Goal: Task Accomplishment & Management: Use online tool/utility

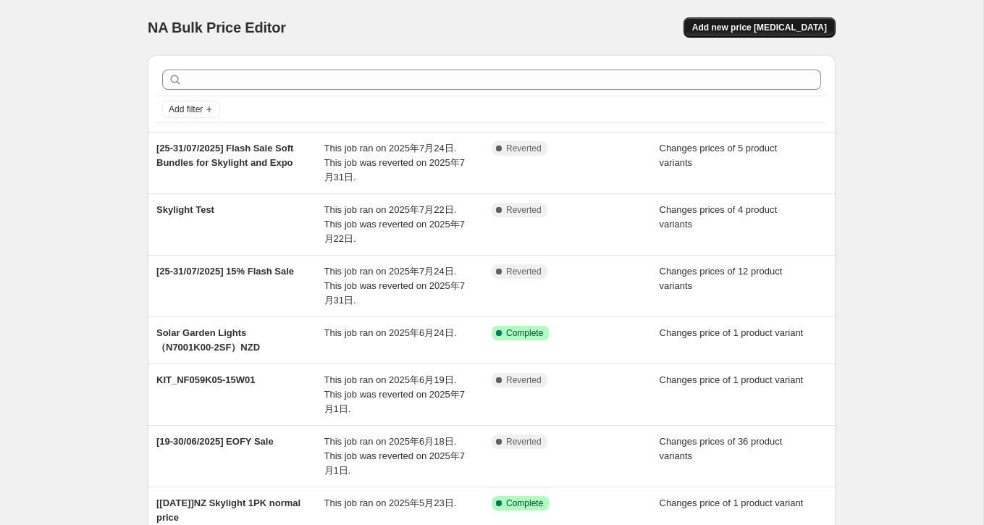
click at [784, 21] on button "Add new price [MEDICAL_DATA]" at bounding box center [760, 27] width 152 height 20
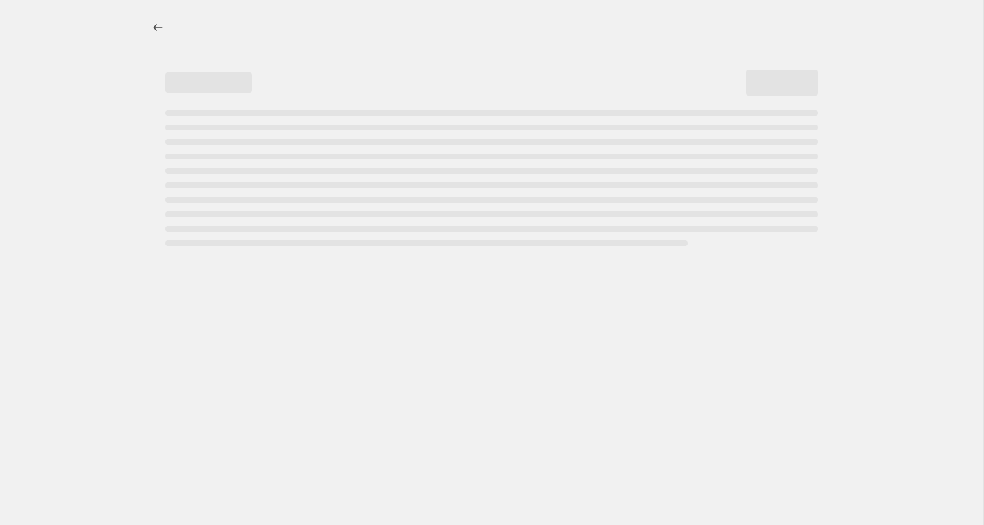
select select "percentage"
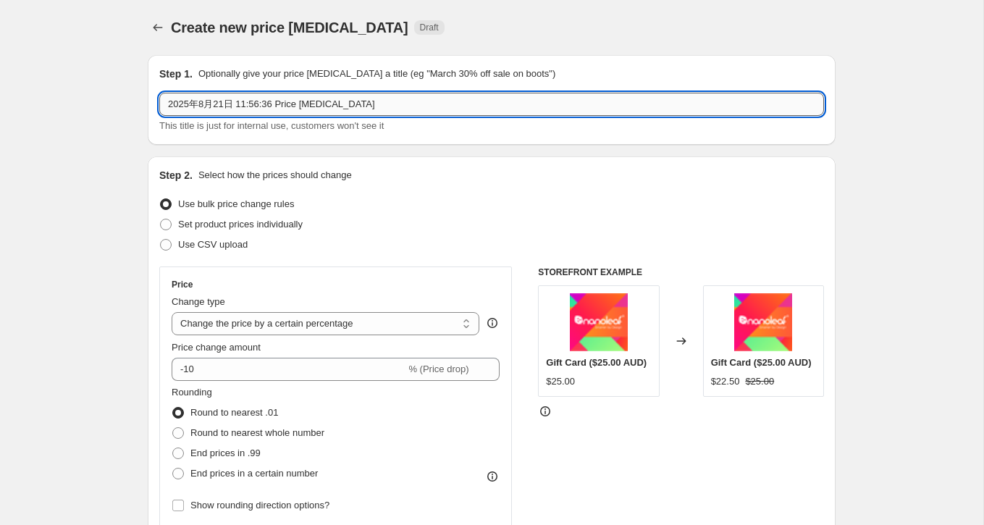
click at [230, 108] on input "2025年8月21日 11:56:36 Price [MEDICAL_DATA]" at bounding box center [491, 104] width 665 height 23
drag, startPoint x: 363, startPoint y: 103, endPoint x: 101, endPoint y: 103, distance: 261.5
type input "[28/08-07/09] [DATE] Sale"
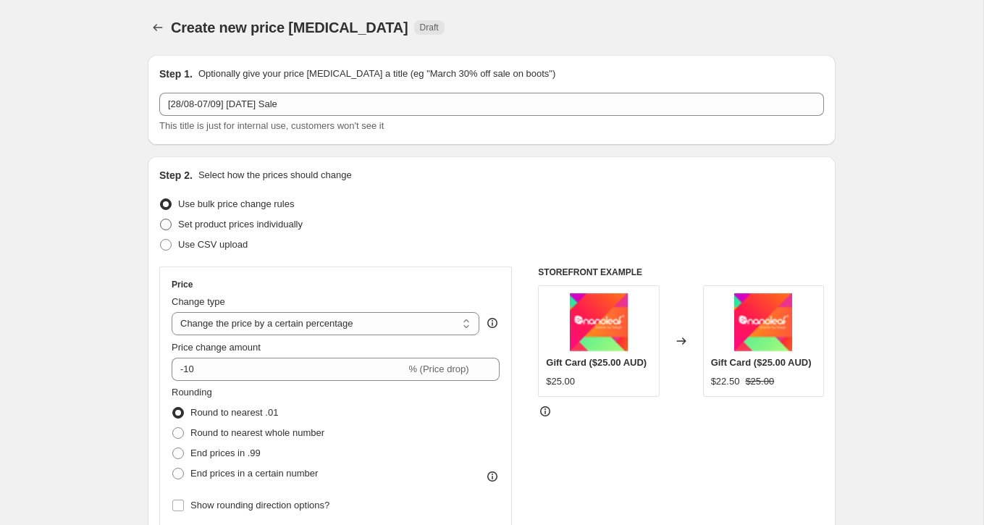
click at [209, 224] on span "Set product prices individually" at bounding box center [240, 224] width 125 height 11
click at [161, 219] on input "Set product prices individually" at bounding box center [160, 219] width 1 height 1
radio input "true"
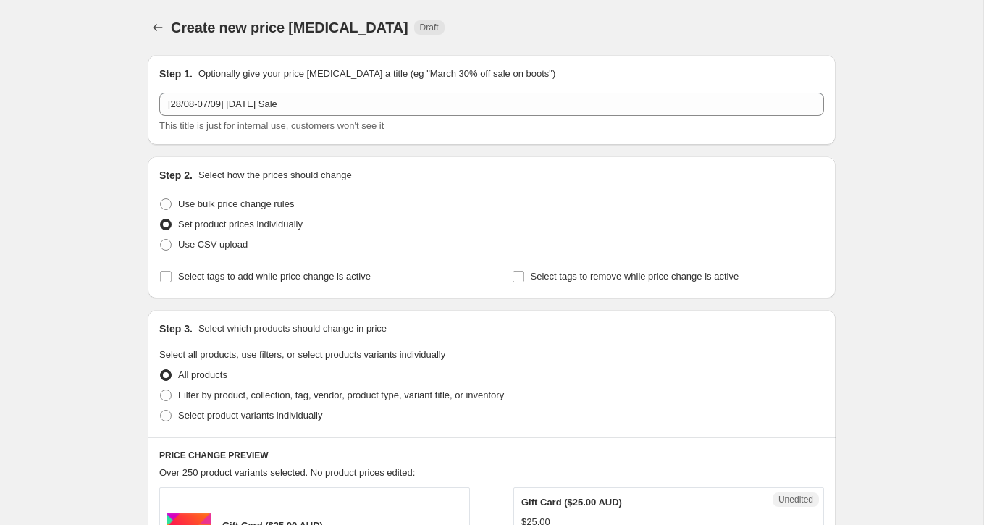
scroll to position [172, 0]
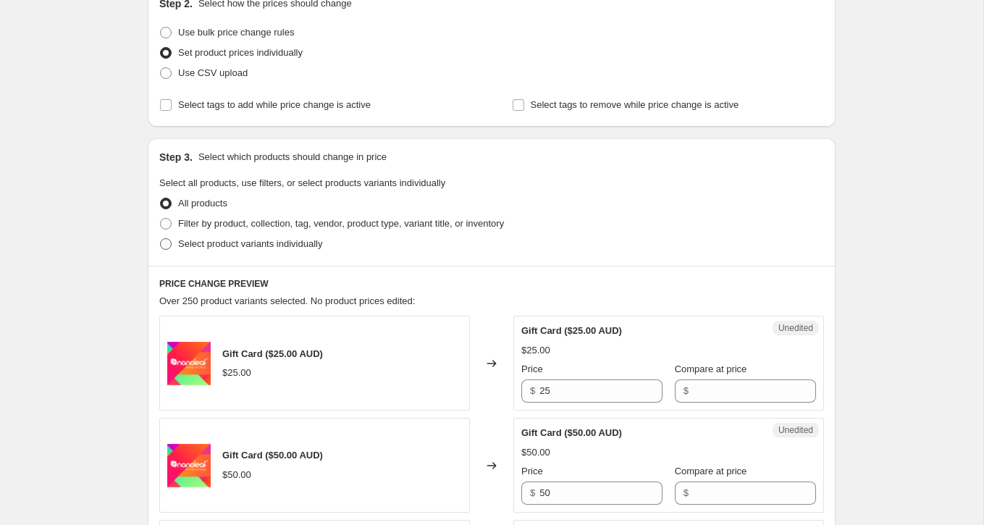
click at [203, 244] on span "Select product variants individually" at bounding box center [250, 243] width 144 height 11
click at [161, 239] on input "Select product variants individually" at bounding box center [160, 238] width 1 height 1
radio input "true"
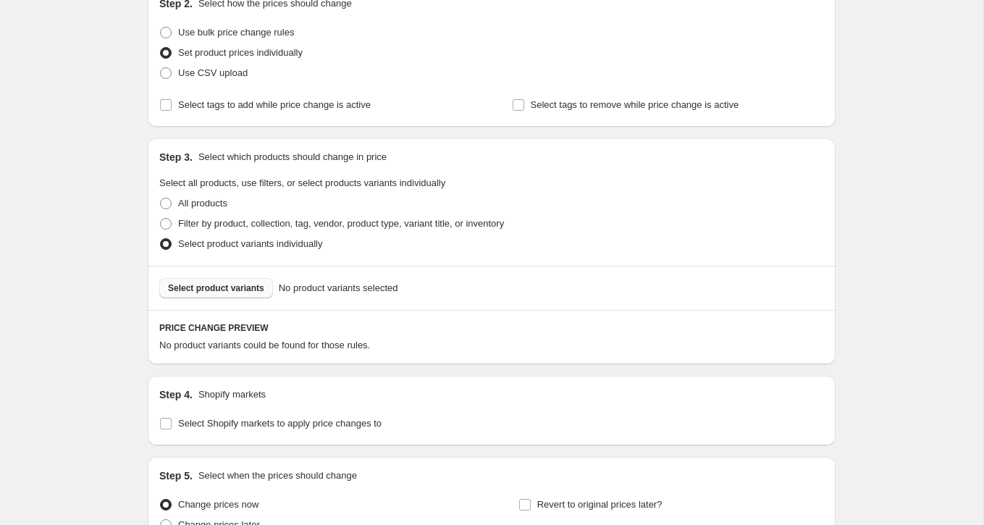
click at [214, 293] on button "Select product variants" at bounding box center [216, 288] width 114 height 20
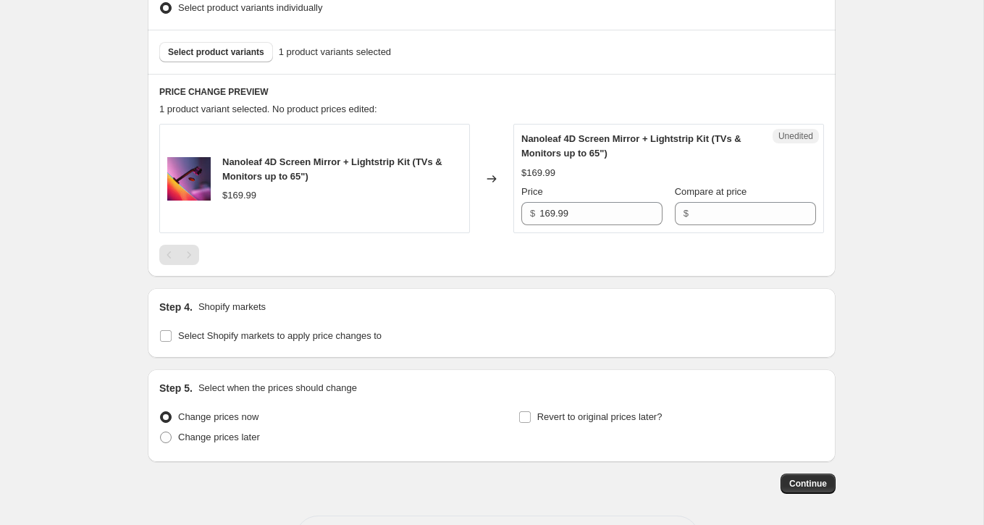
scroll to position [431, 0]
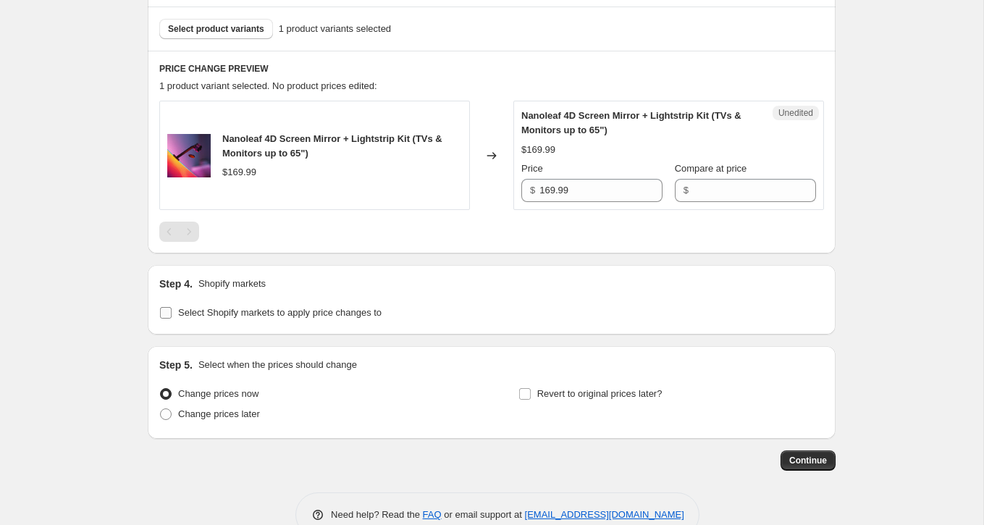
click at [167, 313] on input "Select Shopify markets to apply price changes to" at bounding box center [166, 313] width 12 height 12
checkbox input "true"
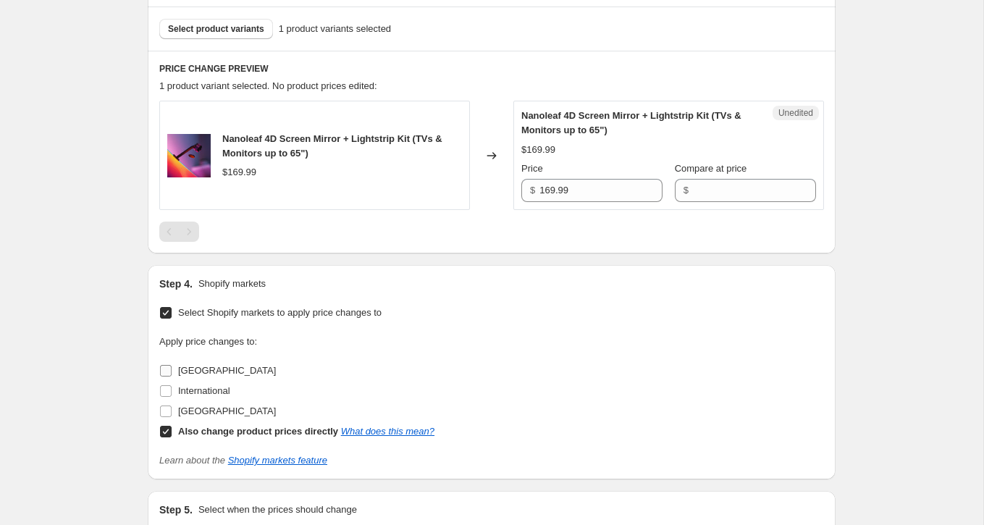
click at [200, 369] on span "Australia" at bounding box center [227, 370] width 98 height 11
click at [172, 369] on input "Australia" at bounding box center [166, 371] width 12 height 12
checkbox input "true"
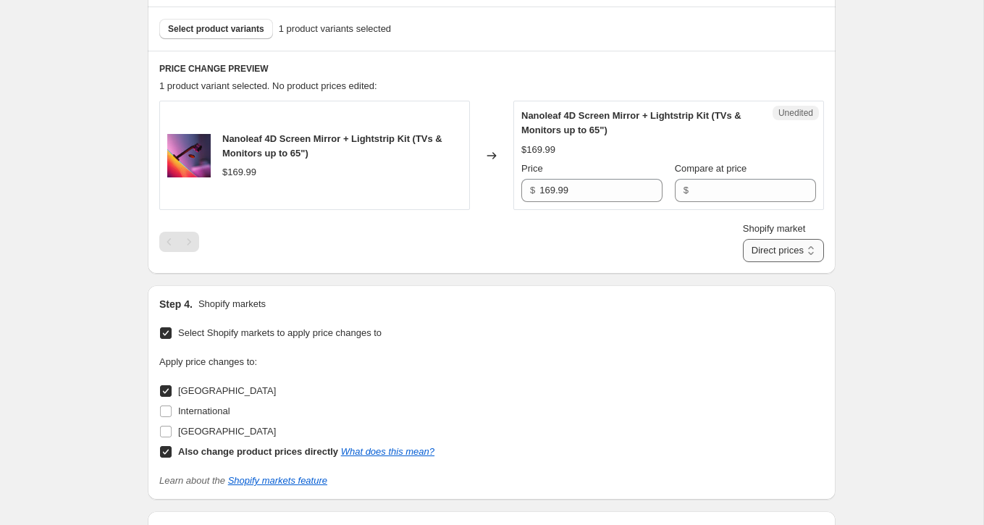
click at [754, 245] on select "Direct prices Australia" at bounding box center [783, 250] width 81 height 23
select select "577536138"
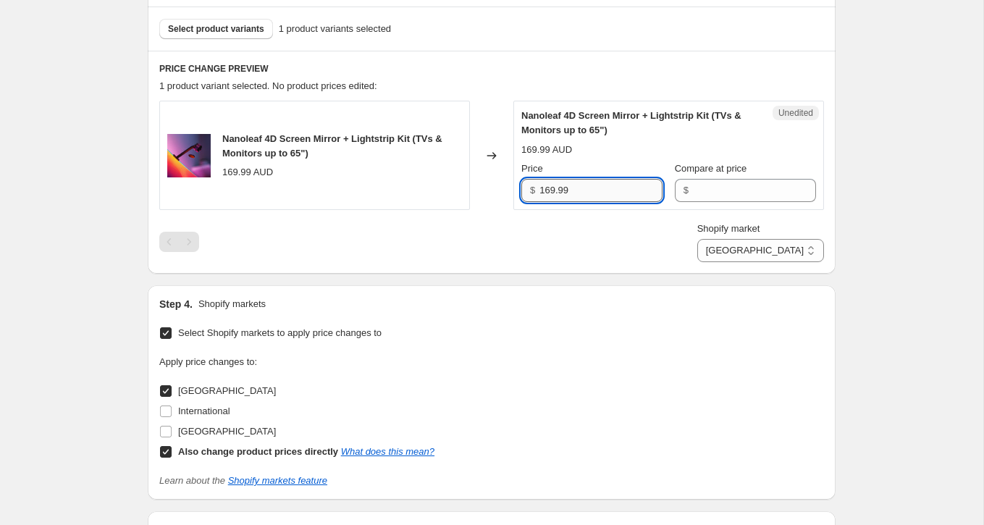
click at [611, 186] on input "169.99" at bounding box center [601, 190] width 123 height 23
type input "169.99"
click at [745, 181] on input "Compare at price" at bounding box center [754, 190] width 123 height 23
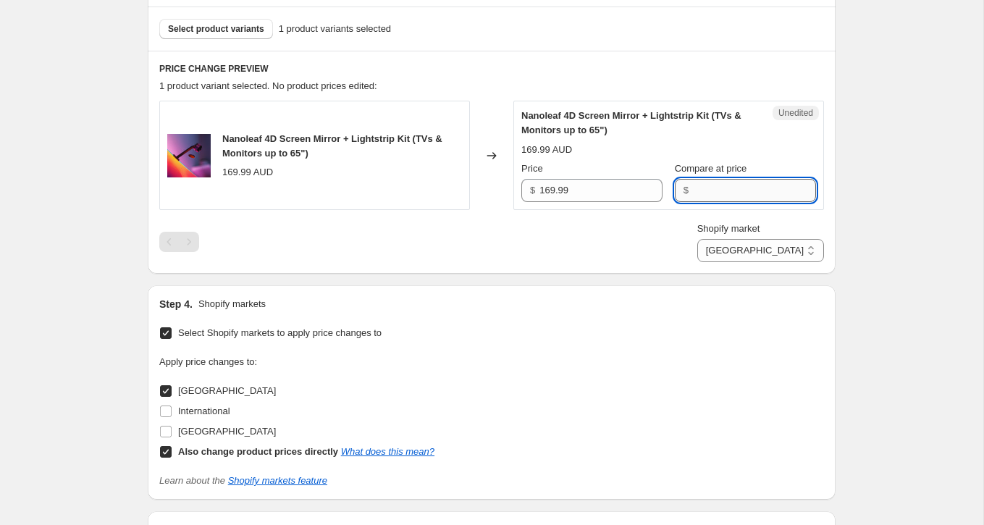
paste input "169.99"
type input "169.99"
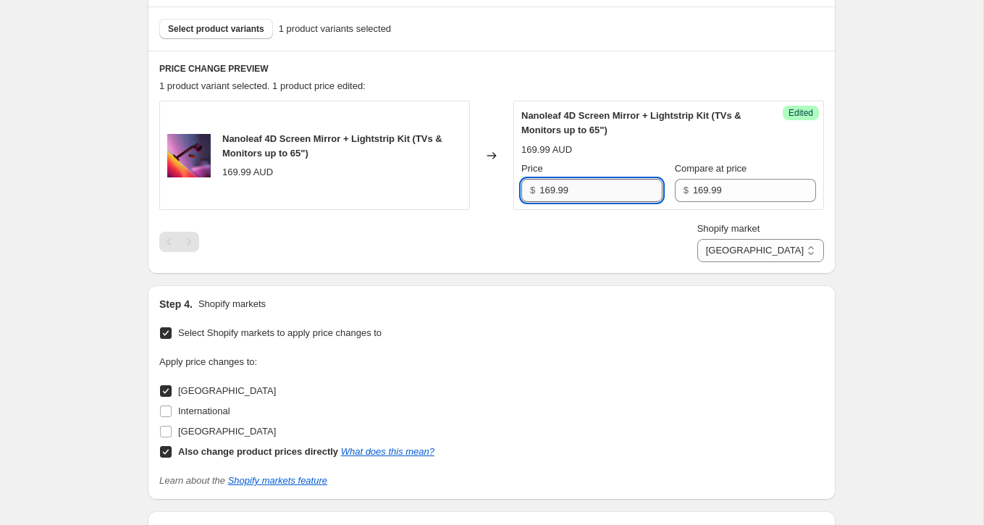
click at [600, 194] on input "169.99" at bounding box center [601, 190] width 123 height 23
paste input "35"
type input "135.99"
click at [937, 233] on div "Create new price change job. This page is ready Create new price change job Dra…" at bounding box center [492, 146] width 984 height 1155
click at [221, 26] on span "Select product variants" at bounding box center [216, 29] width 96 height 12
